Goal: Task Accomplishment & Management: Complete application form

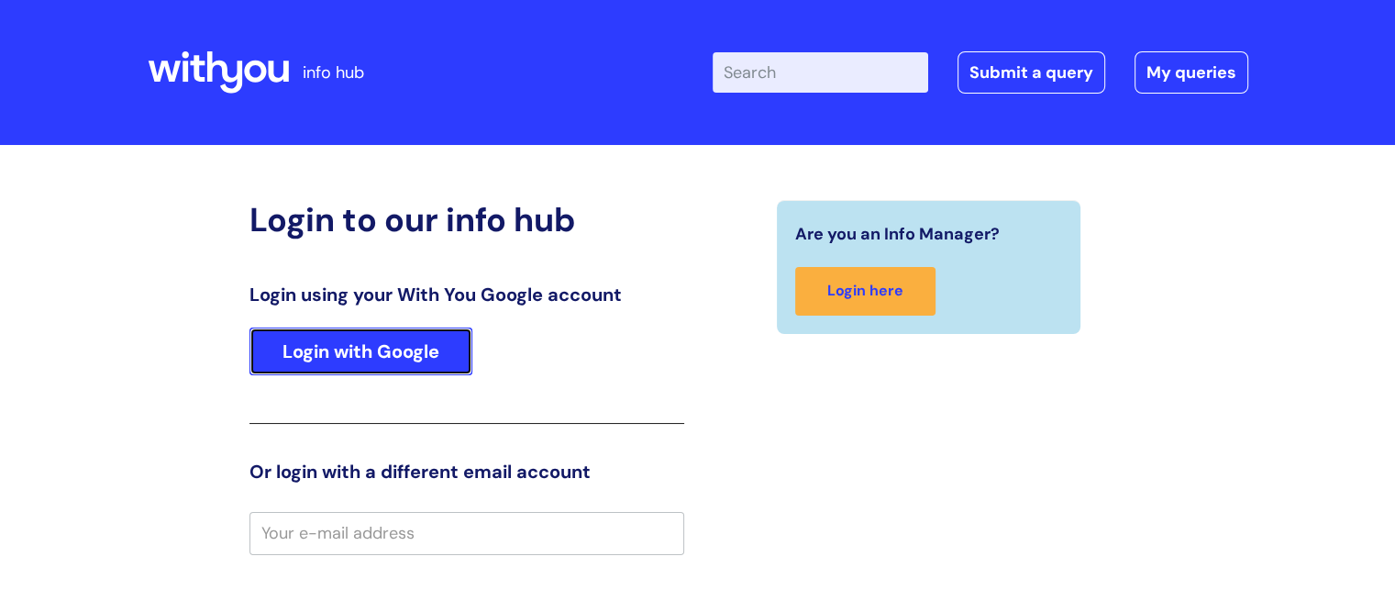
click at [413, 363] on link "Login with Google" at bounding box center [360, 351] width 223 height 48
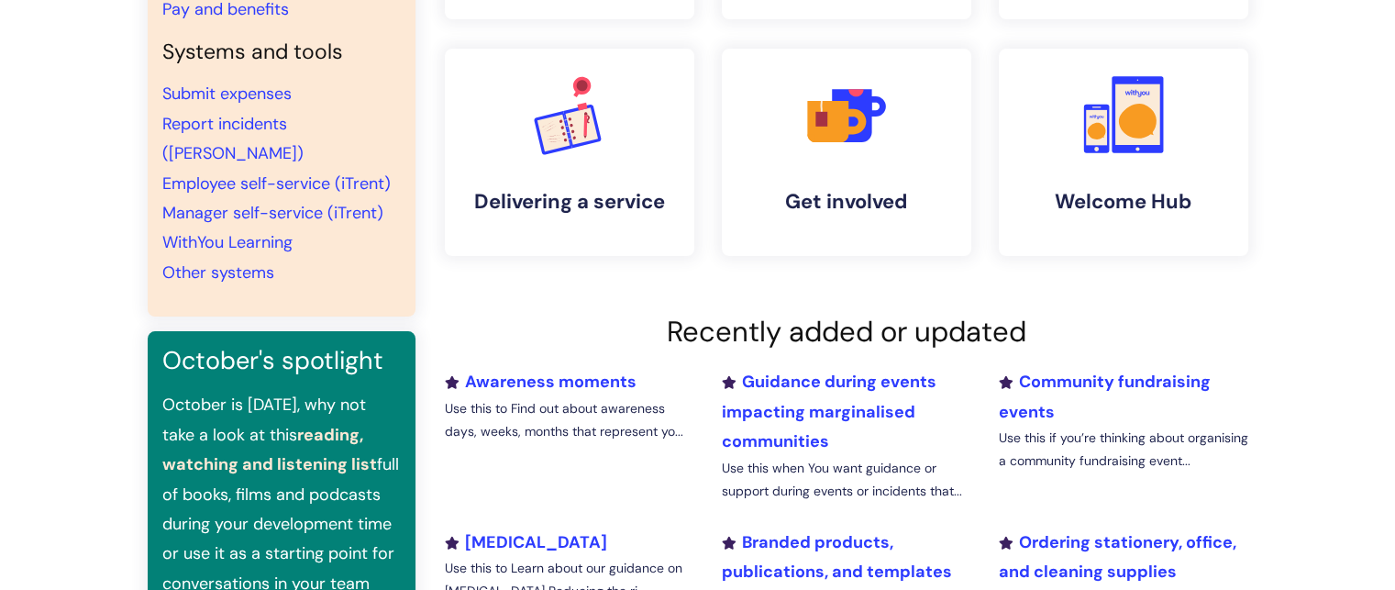
scroll to position [597, 0]
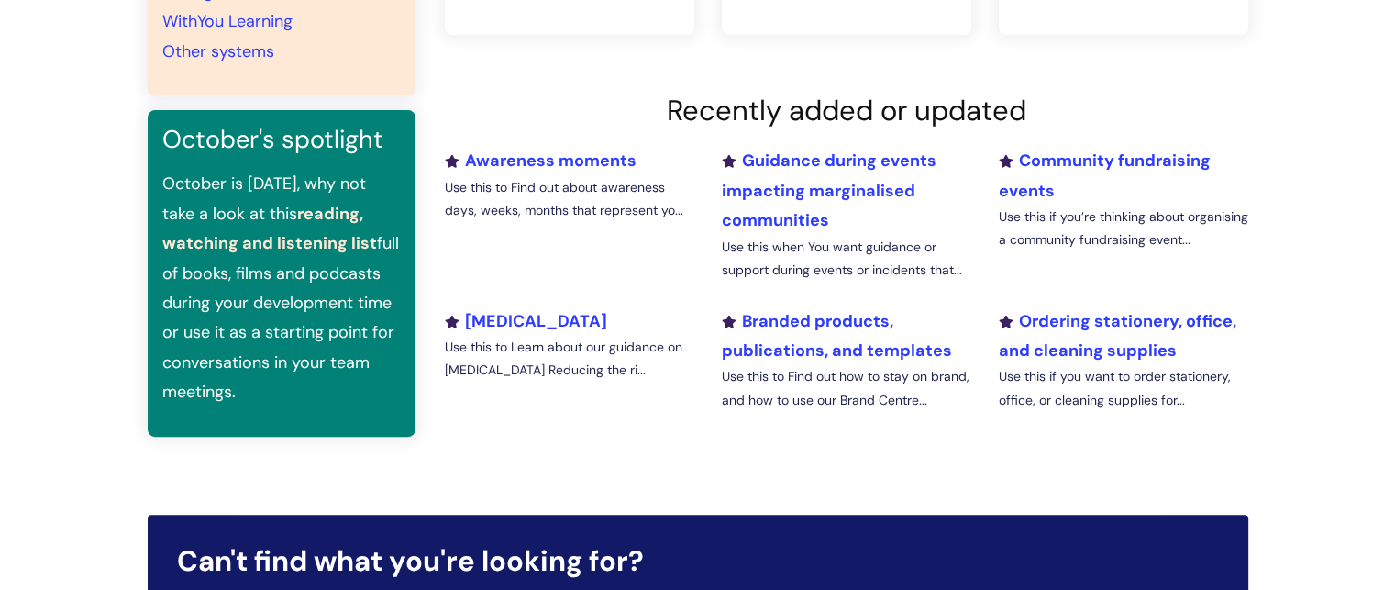
drag, startPoint x: 0, startPoint y: 0, endPoint x: 7, endPoint y: 204, distance: 203.7
click at [7, 204] on div "Quick links Our policies Useful forms Strategy and values Branded templates Wel…" at bounding box center [697, 31] width 1395 height 967
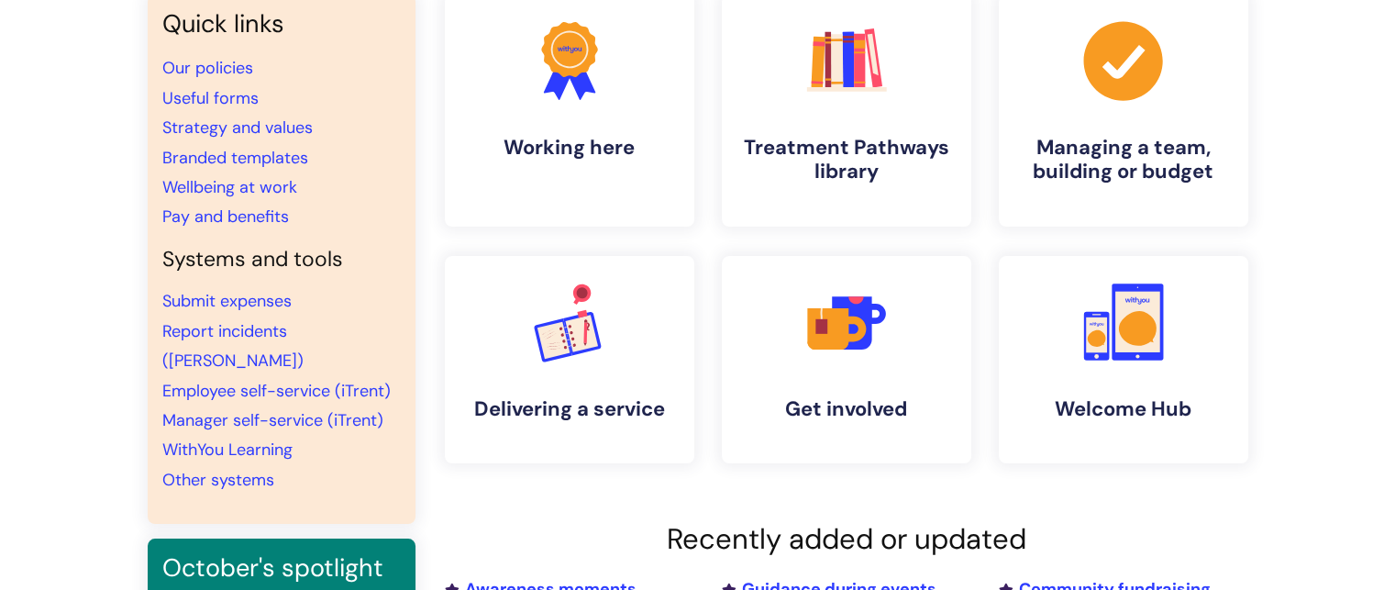
scroll to position [0, 0]
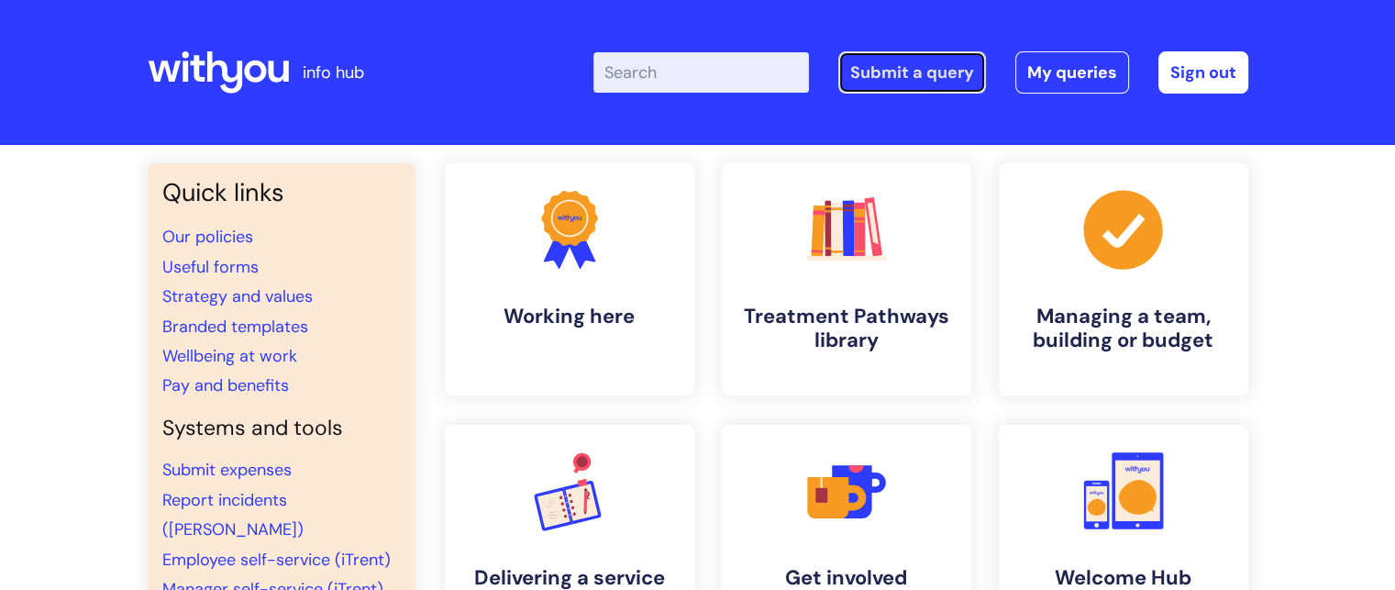
click at [931, 67] on link "Submit a query" at bounding box center [912, 72] width 148 height 42
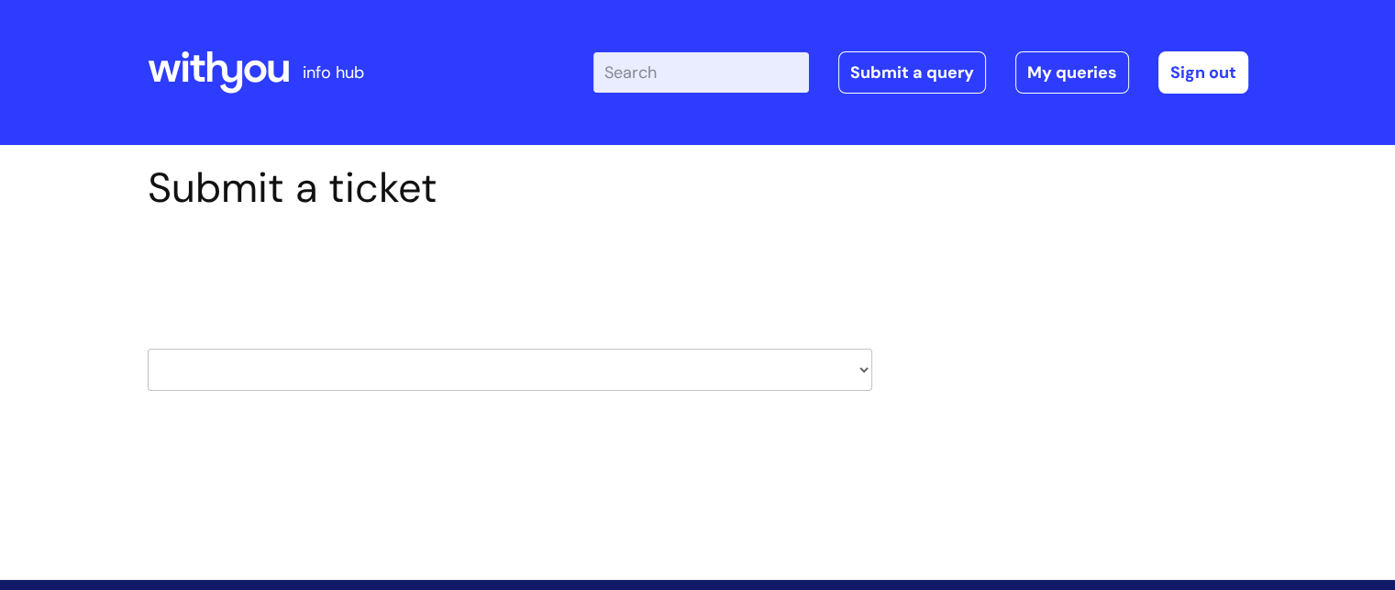
click at [320, 371] on select "HR / People IT and Support Clinical Drug Alerts Finance Accounts Data Support T…" at bounding box center [510, 369] width 724 height 42
select select "it_and_support"
click at [148, 348] on select "HR / People IT and Support Clinical Drug Alerts Finance Accounts Data Support T…" at bounding box center [510, 369] width 724 height 42
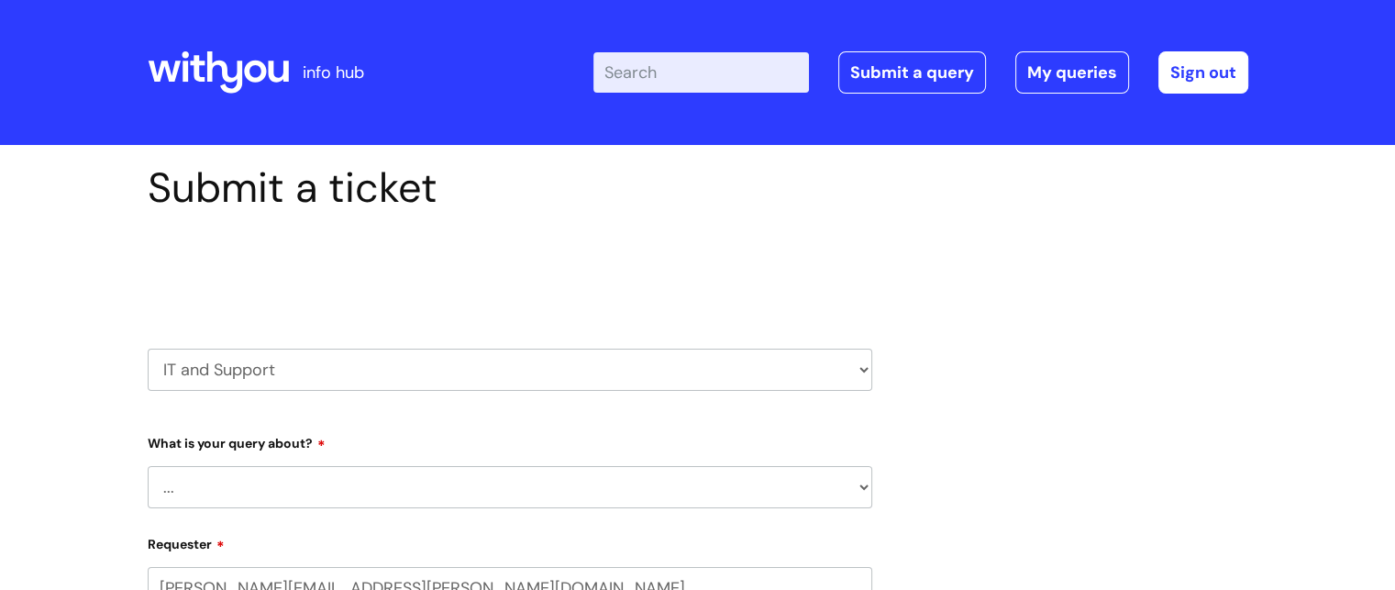
select select "80004157231"
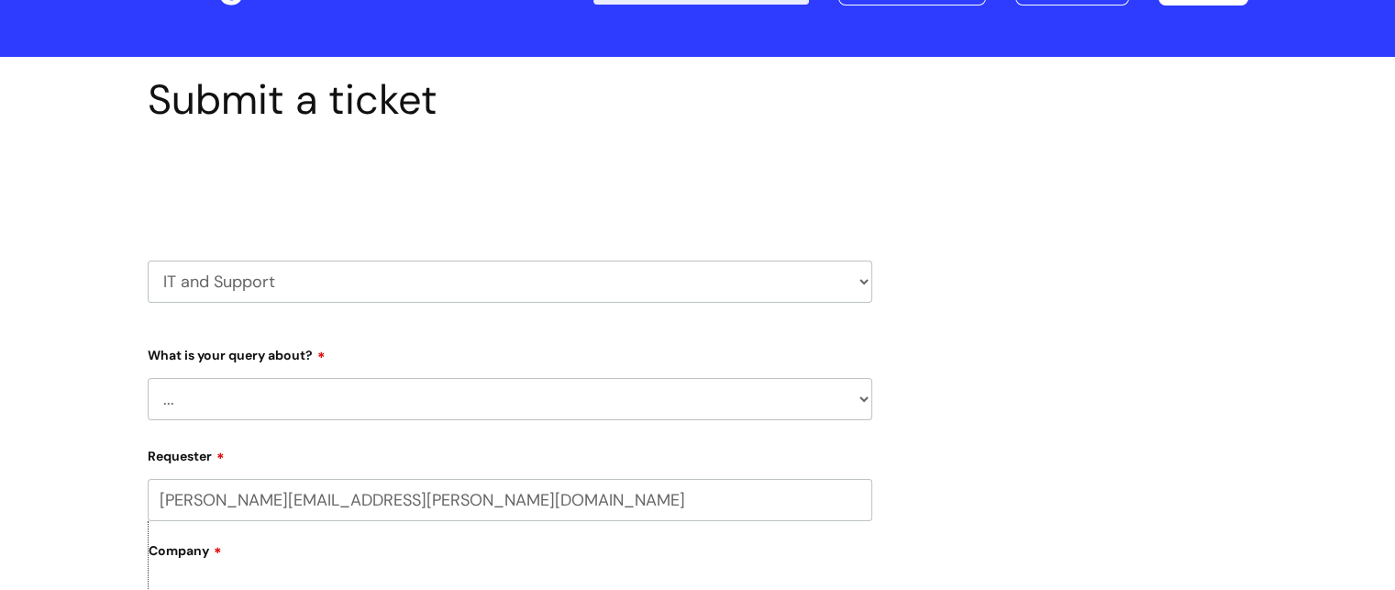
scroll to position [90, 0]
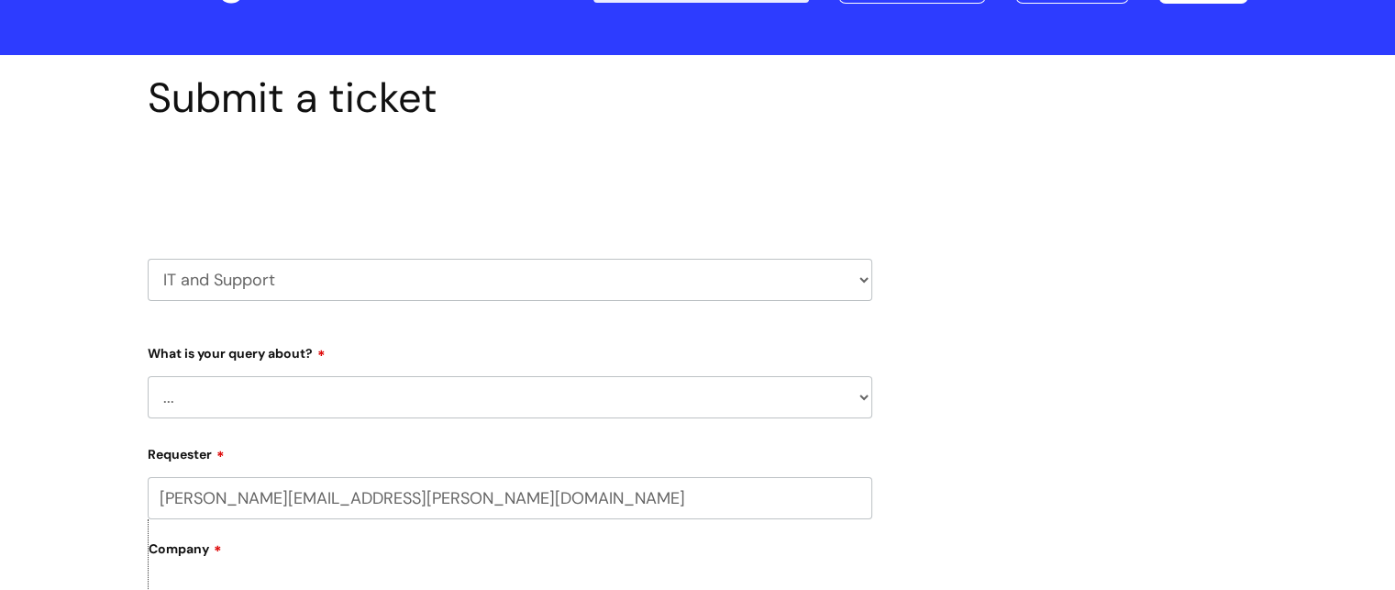
click at [366, 407] on select "... Mobile Phone Reset & MFA Accounts, Starters and Leavers IT Hardware issue I…" at bounding box center [510, 397] width 724 height 42
select select "Printing & Scanning"
click at [148, 376] on select "... Mobile Phone Reset & MFA Accounts, Starters and Leavers IT Hardware issue I…" at bounding box center [510, 397] width 724 height 42
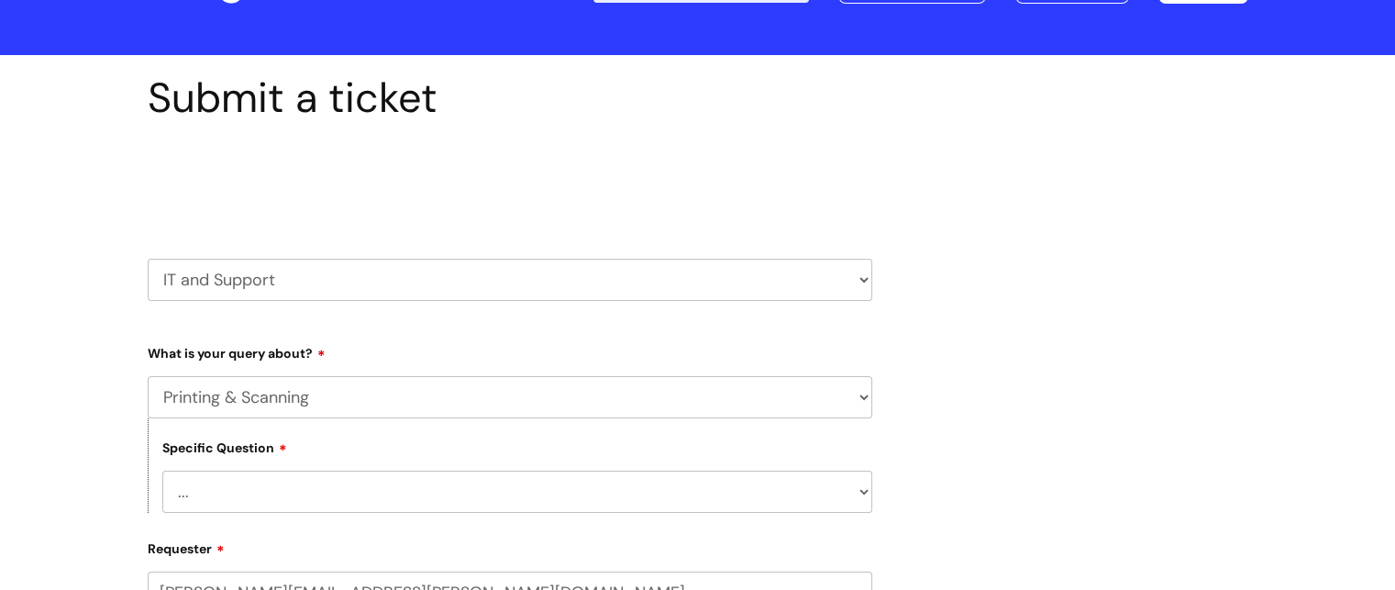
scroll to position [220, 0]
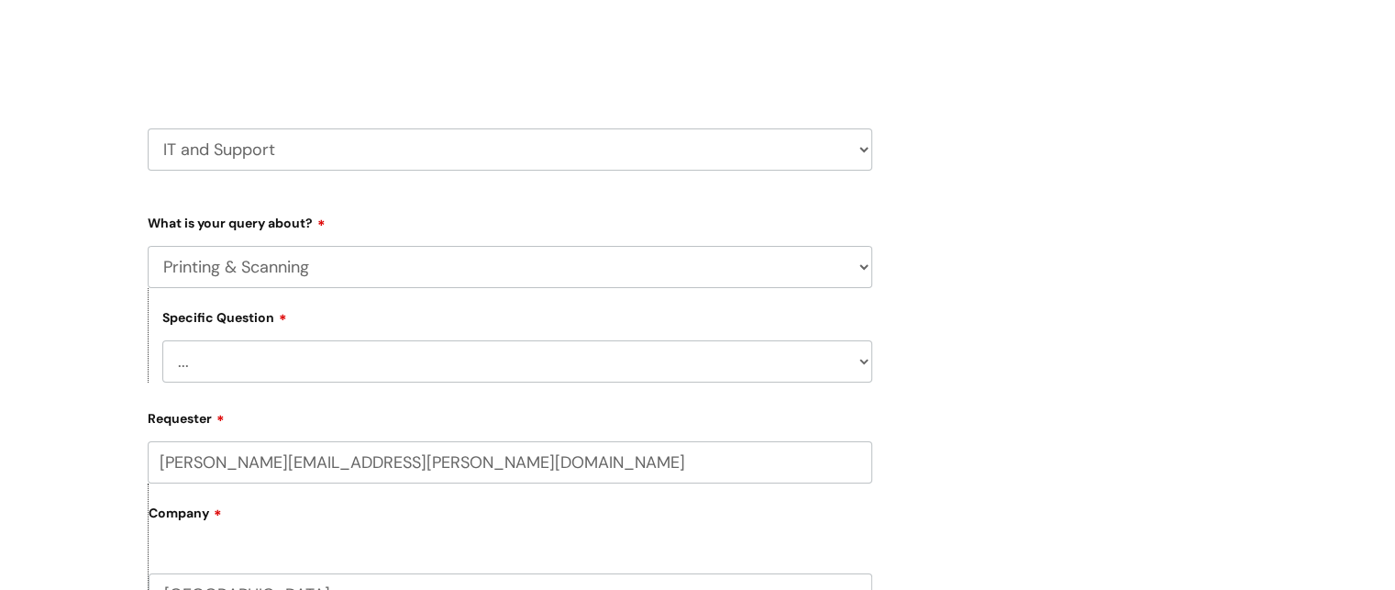
click at [263, 351] on select "... I need help finding or adding a printer I need help to scan a document I ne…" at bounding box center [517, 361] width 710 height 42
click at [162, 340] on select "... I need help finding or adding a printer I need help to scan a document I ne…" at bounding box center [517, 361] width 710 height 42
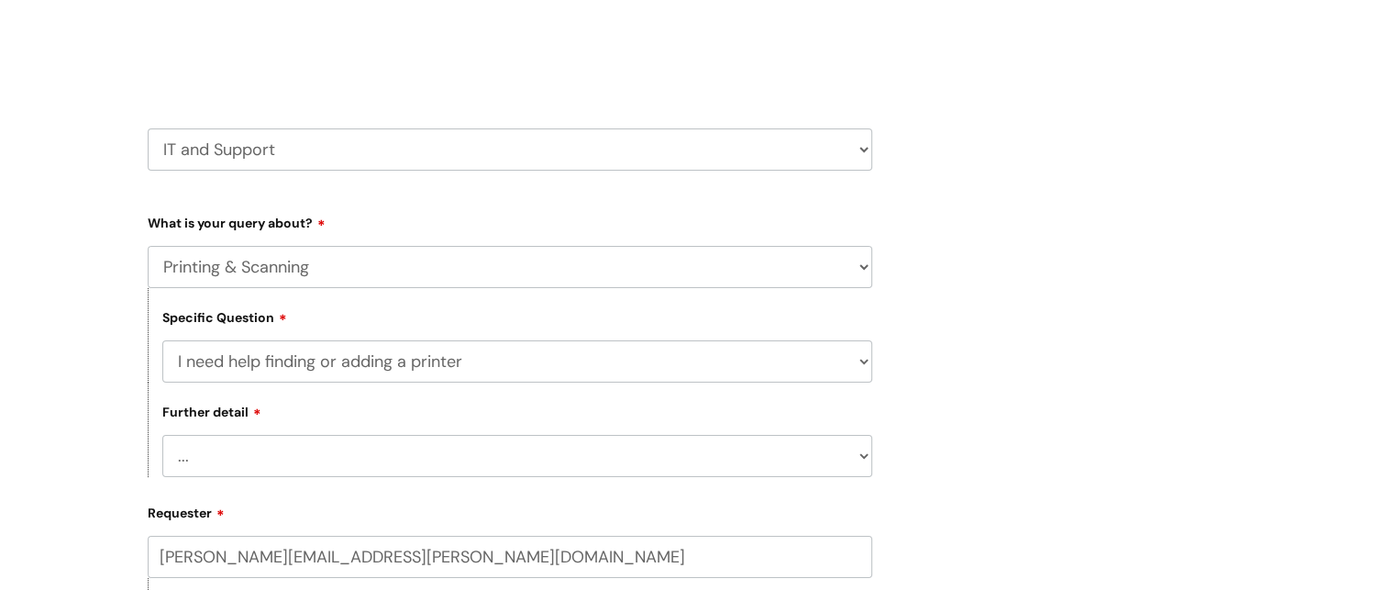
click at [262, 465] on select "... I need help with my Printix login" at bounding box center [517, 456] width 710 height 42
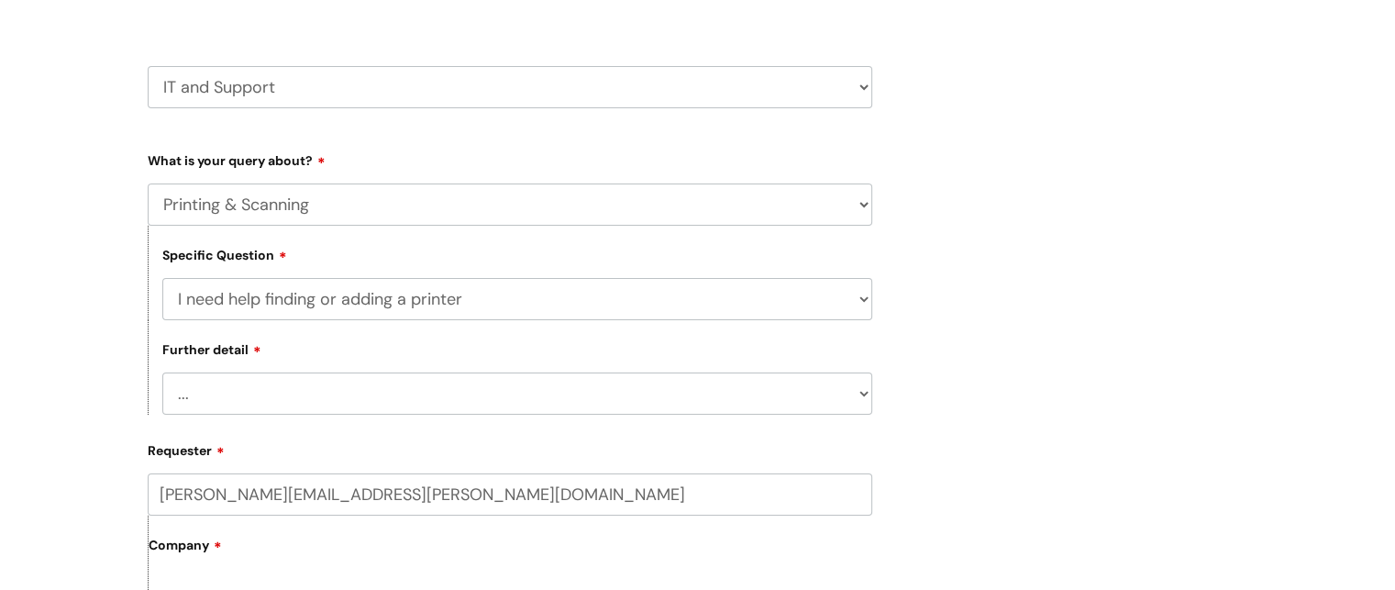
scroll to position [282, 0]
click at [245, 395] on select "... I need help with my Printix login" at bounding box center [517, 393] width 710 height 42
click at [254, 319] on select "... I need help finding or adding a printer I need help to scan a document I ne…" at bounding box center [517, 299] width 710 height 42
click at [162, 278] on select "... I need help finding or adding a printer I need help to scan a document I ne…" at bounding box center [517, 299] width 710 height 42
click at [263, 380] on select "... I need help with a printer that is not working" at bounding box center [517, 393] width 710 height 42
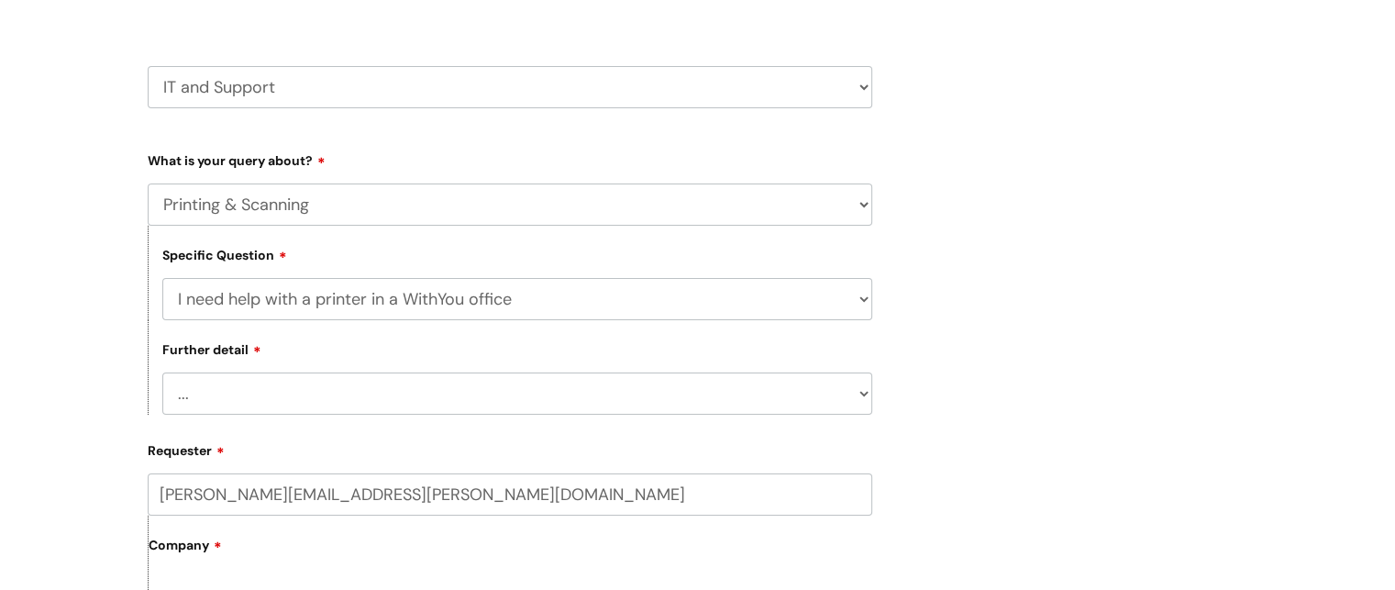
click at [237, 318] on select "... I need help finding or adding a printer I need help to scan a document I ne…" at bounding box center [517, 299] width 710 height 42
select select "We need to install or move a printer or scanner"
click at [162, 278] on select "... I need help finding or adding a printer I need help to scan a document I ne…" at bounding box center [517, 299] width 710 height 42
click at [260, 367] on div "Further detail ... We’ve got a new printer or scanner or MFP to install We’d li…" at bounding box center [510, 367] width 724 height 94
click at [261, 396] on select "... We’ve got a new printer or scanner or MFP to install We’d like to purchase …" at bounding box center [517, 393] width 710 height 42
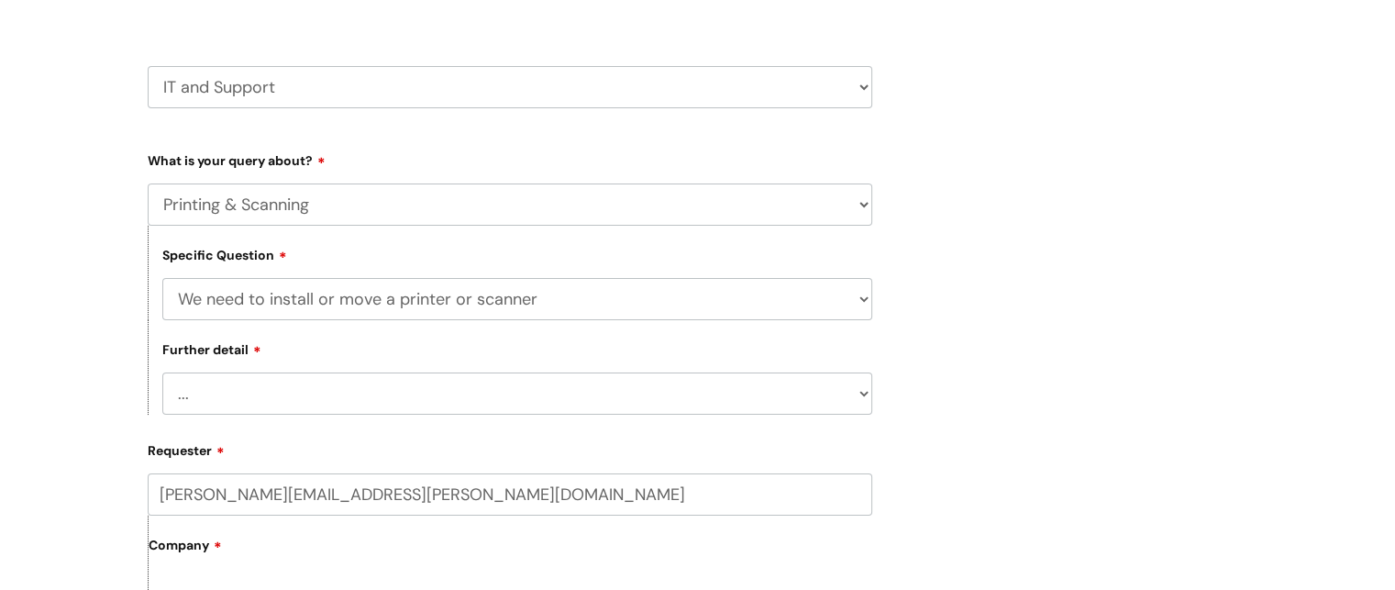
click at [251, 293] on select "... I need help finding or adding a printer I need help to scan a document I ne…" at bounding box center [517, 299] width 710 height 42
click at [279, 208] on select "... Mobile Phone Reset & MFA Accounts, Starters and Leavers IT Hardware issue I…" at bounding box center [510, 204] width 724 height 42
select select "System/software"
click at [148, 183] on select "... Mobile Phone Reset & MFA Accounts, Starters and Leavers IT Hardware issue I…" at bounding box center [510, 204] width 724 height 42
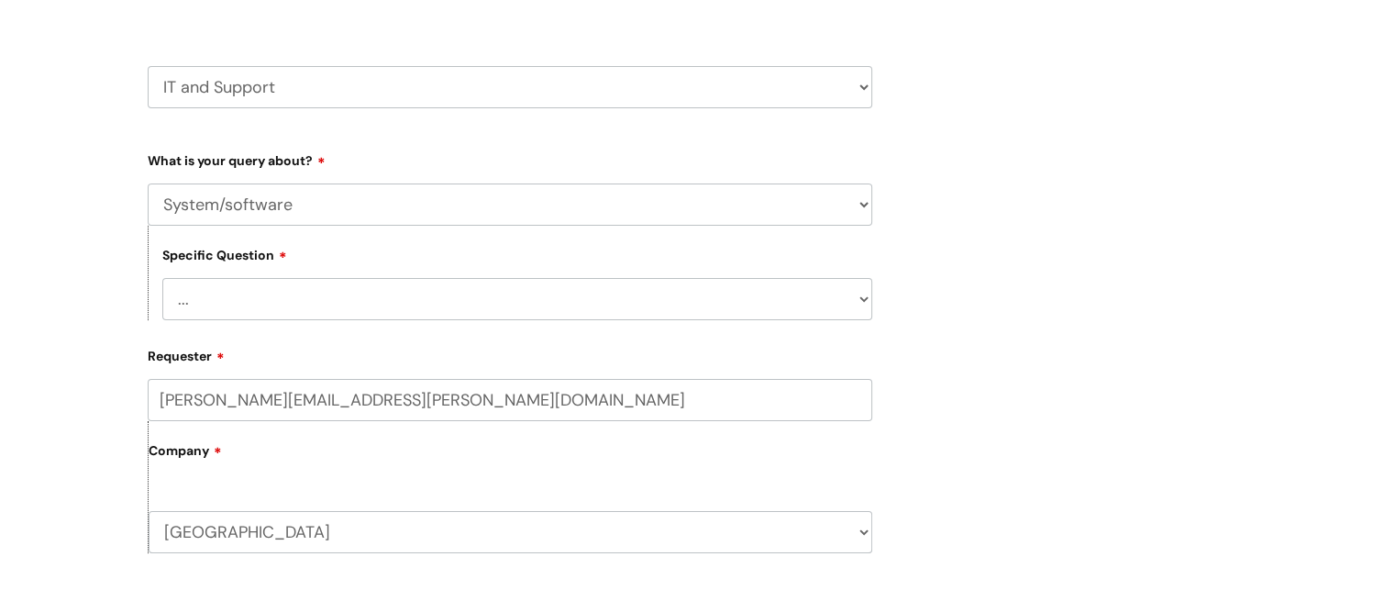
click at [236, 295] on select "... Halo PCMIS Iaptus NHS Email CJSM Email Mitel Another System Google (Workspa…" at bounding box center [517, 299] width 710 height 42
click at [162, 278] on select "... Halo PCMIS Iaptus NHS Email CJSM Email Mitel Another System Google (Workspa…" at bounding box center [517, 299] width 710 height 42
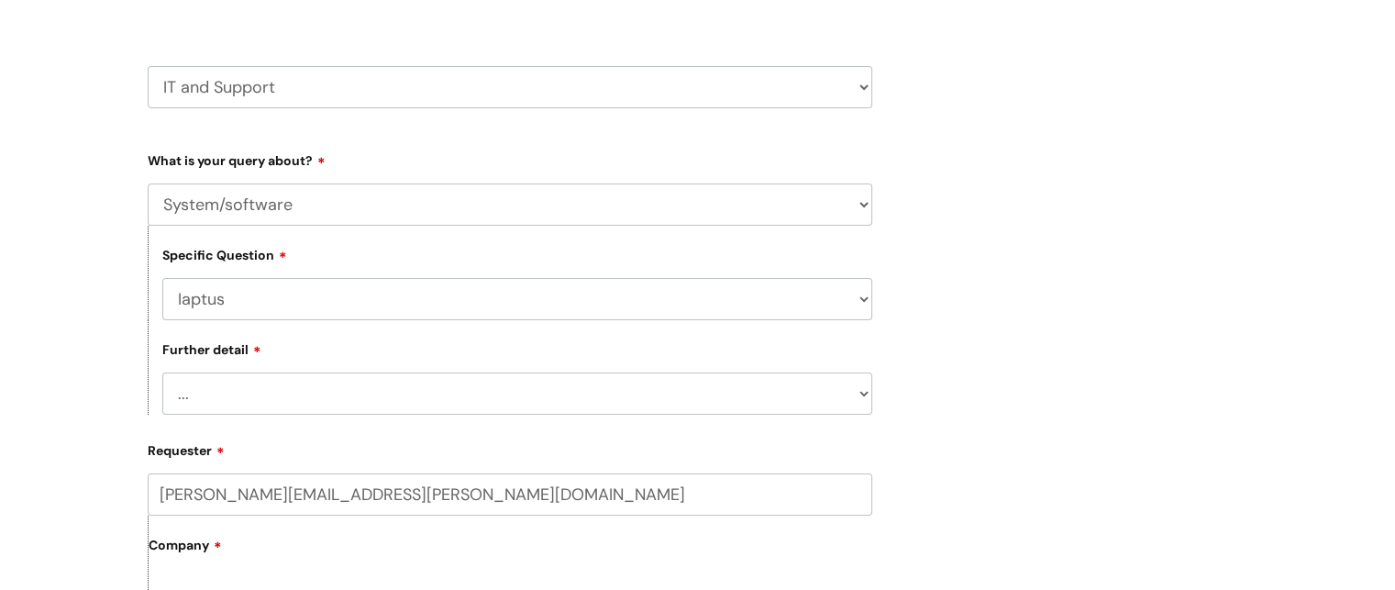
click at [249, 406] on select "... I’ve got an issue or I think I’ve found a fault." at bounding box center [517, 393] width 710 height 42
click at [227, 301] on select "... Halo PCMIS Iaptus NHS Email CJSM Email Mitel Another System Google (Workspa…" at bounding box center [517, 299] width 710 height 42
select select "Another System"
click at [162, 278] on select "... Halo PCMIS Iaptus NHS Email CJSM Email Mitel Another System Google (Workspa…" at bounding box center [517, 299] width 710 height 42
click at [215, 382] on select "... I’ve got a login issue Something else" at bounding box center [517, 393] width 710 height 42
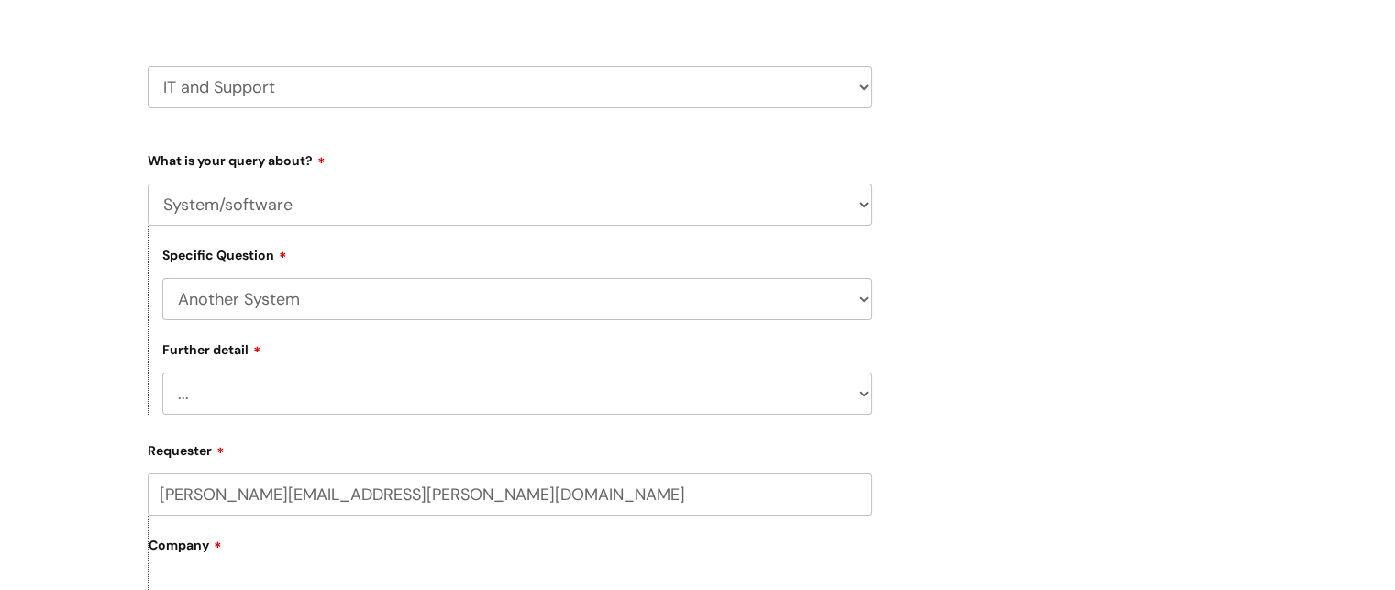
select select "Something else"
click at [162, 372] on select "... I’ve got a login issue Something else" at bounding box center [517, 393] width 710 height 42
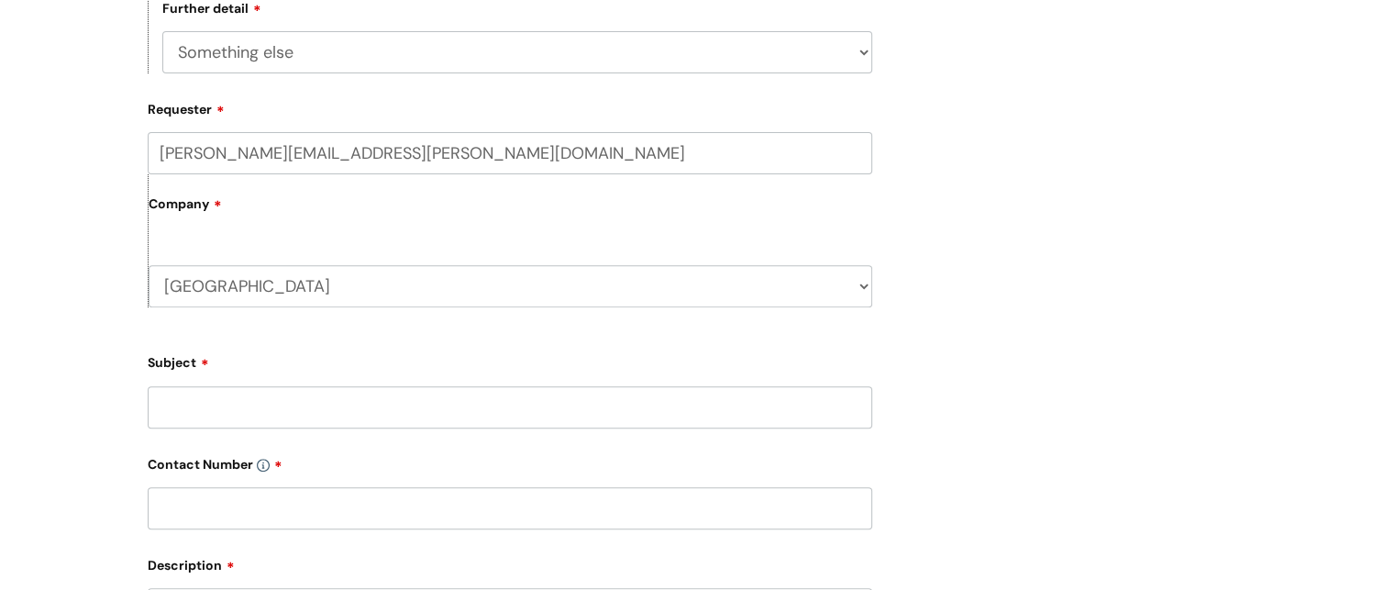
scroll to position [625, 0]
click at [229, 409] on input "Subject" at bounding box center [510, 405] width 724 height 42
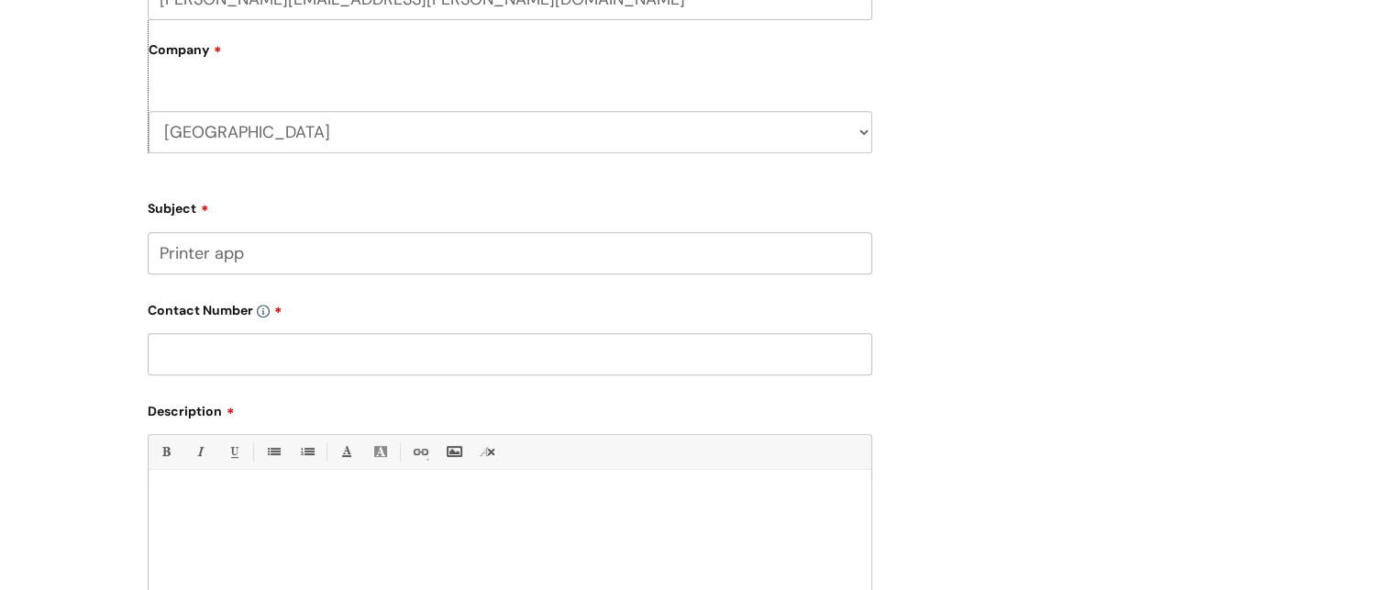
type input "Printer app"
click at [189, 344] on input "text" at bounding box center [510, 354] width 724 height 42
type input "07904593167"
click at [458, 479] on div "Bold (Ctrl-B) Italic (Ctrl-I) Underline(Ctrl-U) • Unordered List (Ctrl-Shift-7)…" at bounding box center [510, 520] width 724 height 172
click at [381, 536] on div at bounding box center [510, 543] width 723 height 127
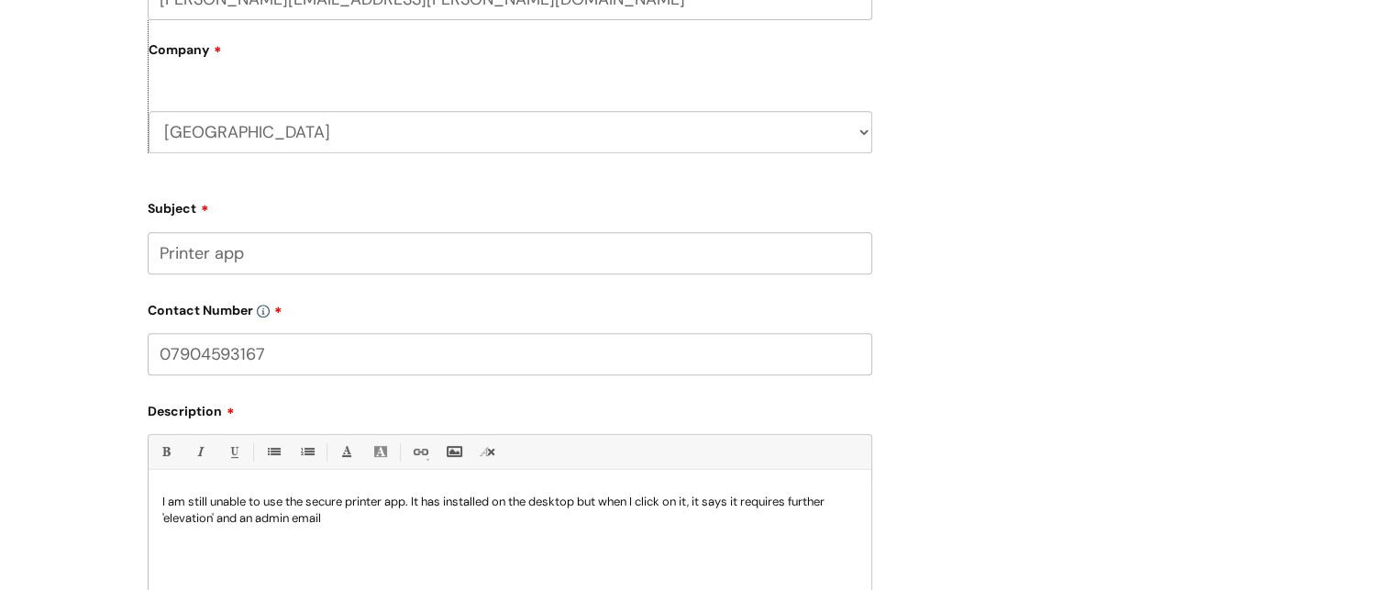
scroll to position [968, 0]
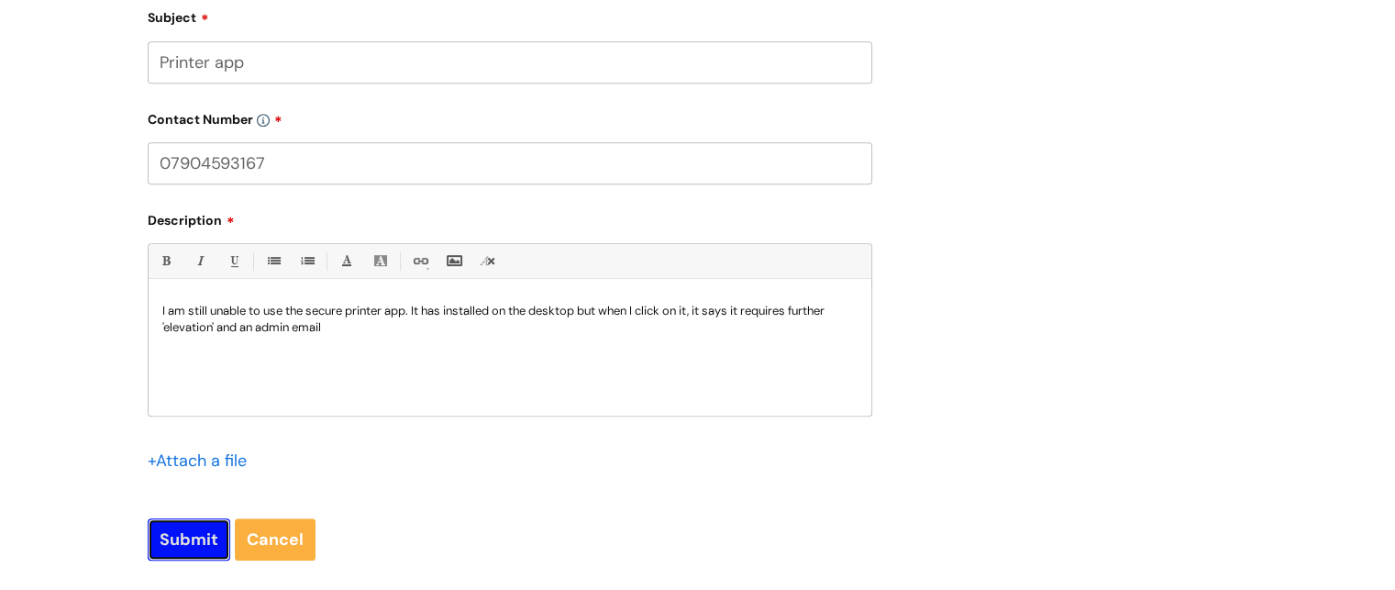
click at [182, 542] on input "Submit" at bounding box center [189, 539] width 83 height 42
type input "Please Wait..."
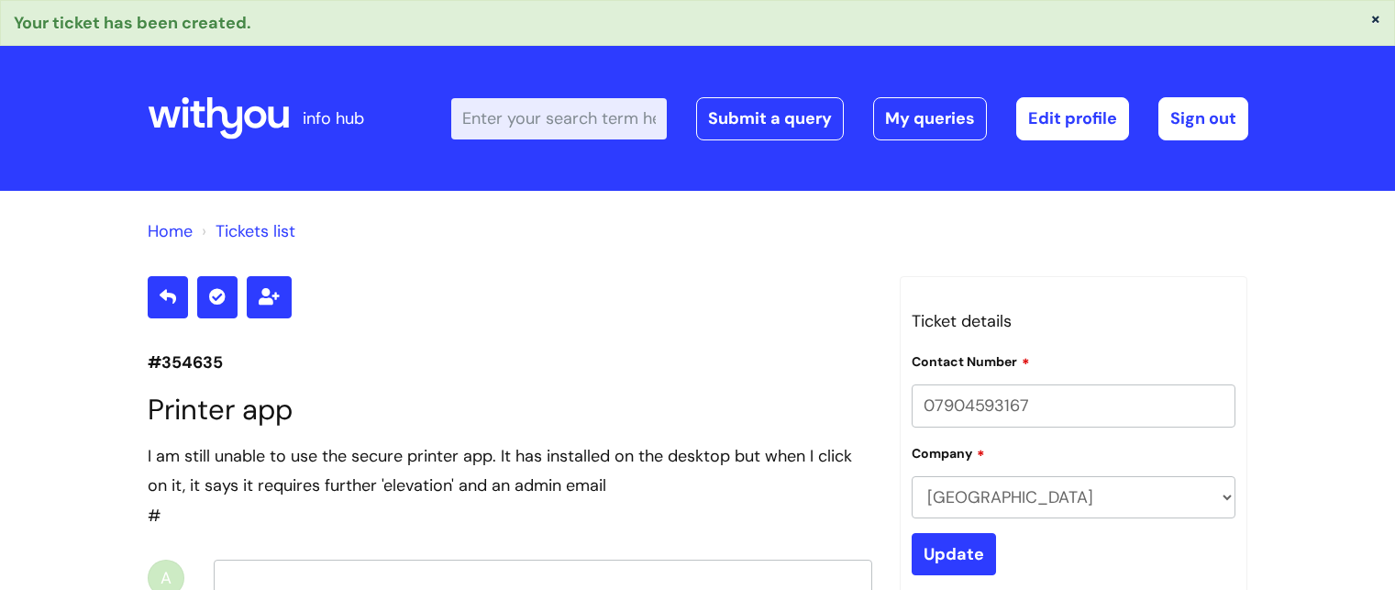
scroll to position [330, 0]
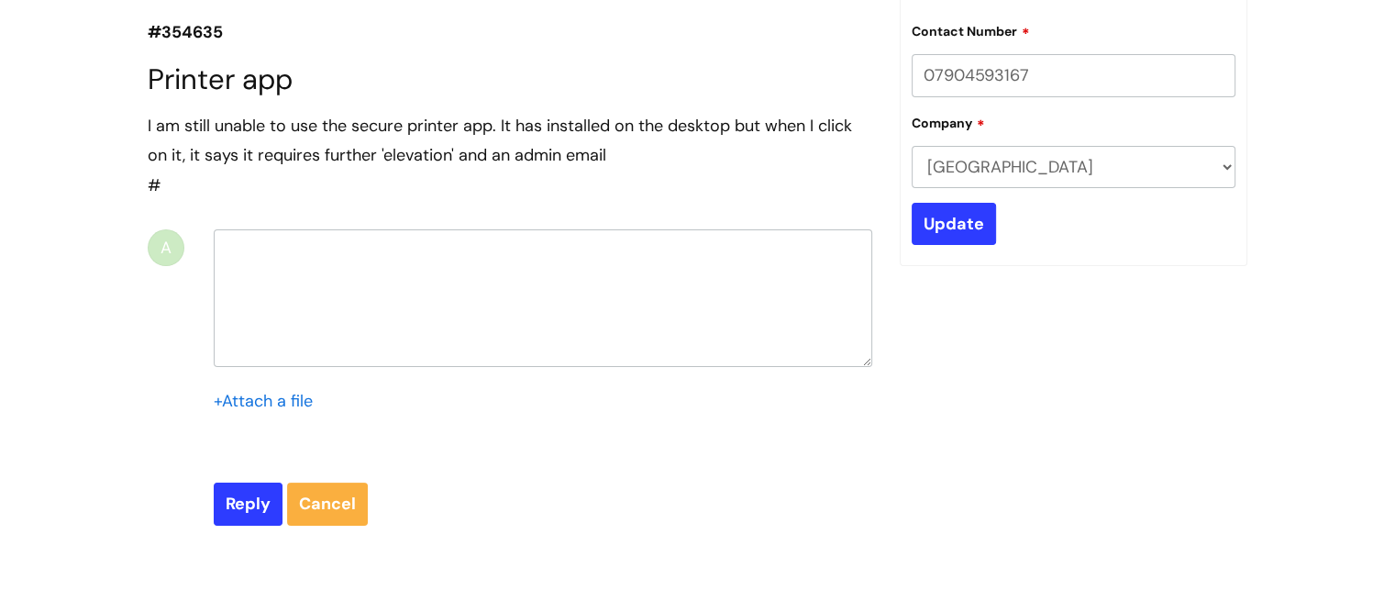
select select "System/software"
select select "Another System"
select select "Something else"
